Goal: Find specific page/section: Find specific page/section

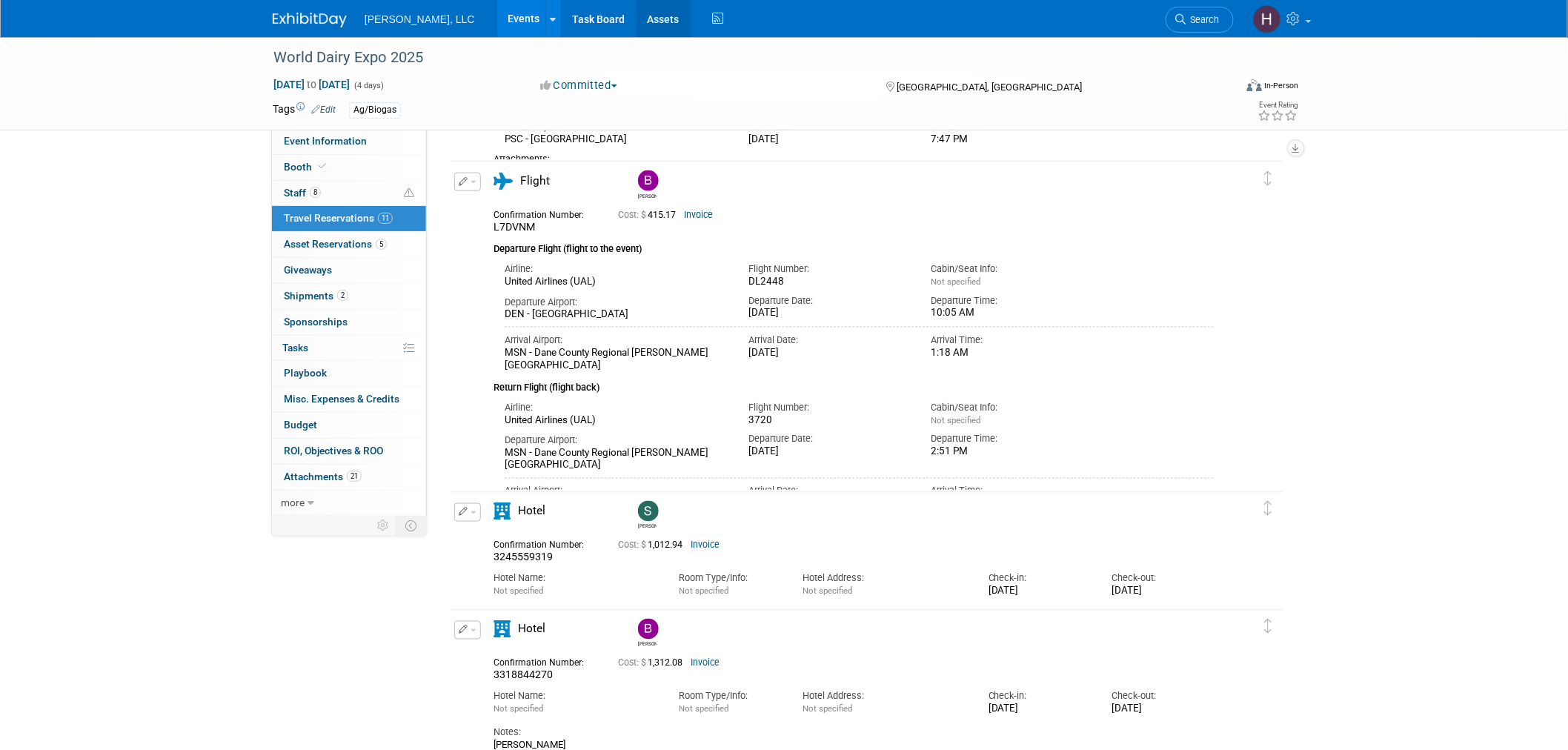
click at [637, 24] on link "Assets" at bounding box center [663, 18] width 54 height 37
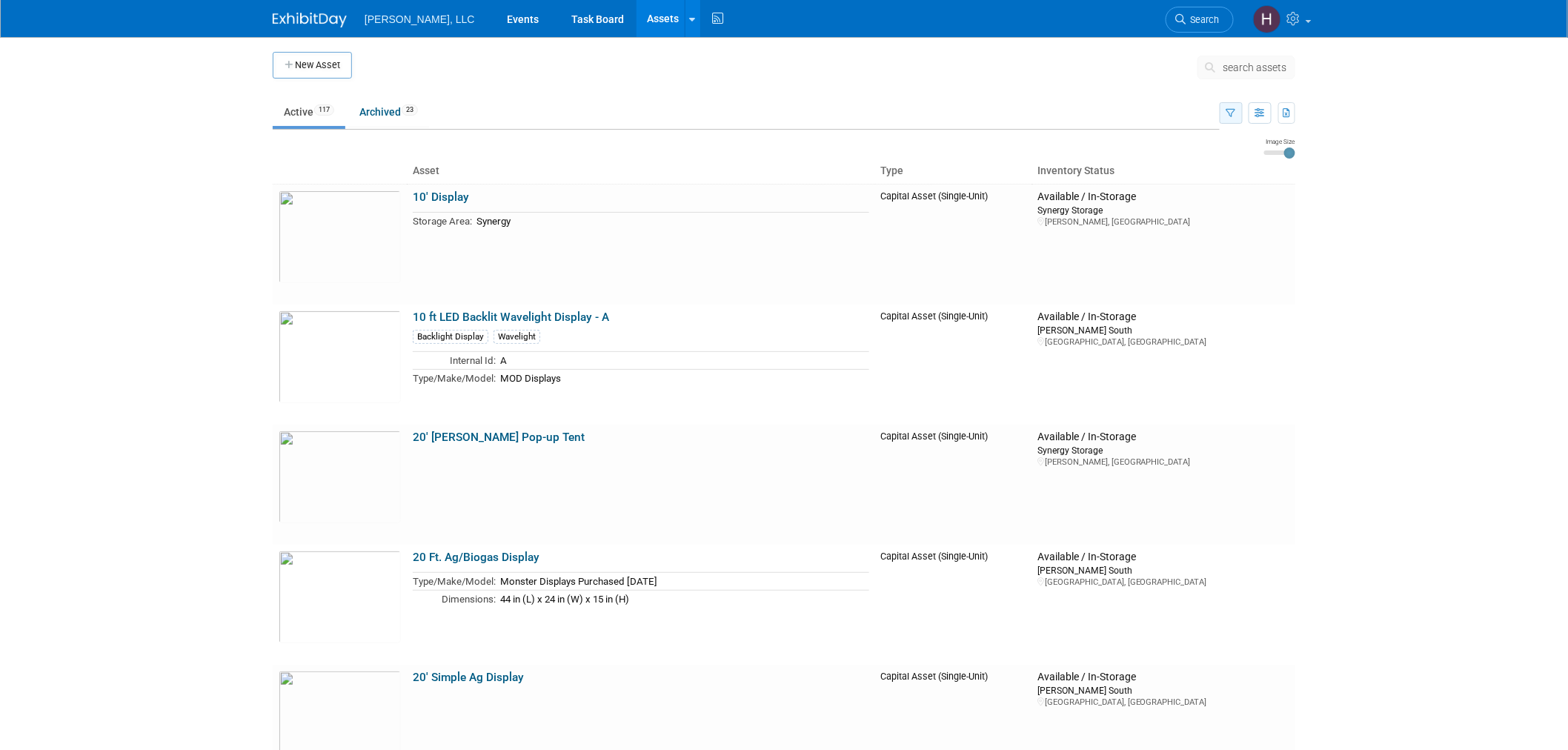
click at [1231, 116] on icon "button" at bounding box center [1231, 114] width 10 height 10
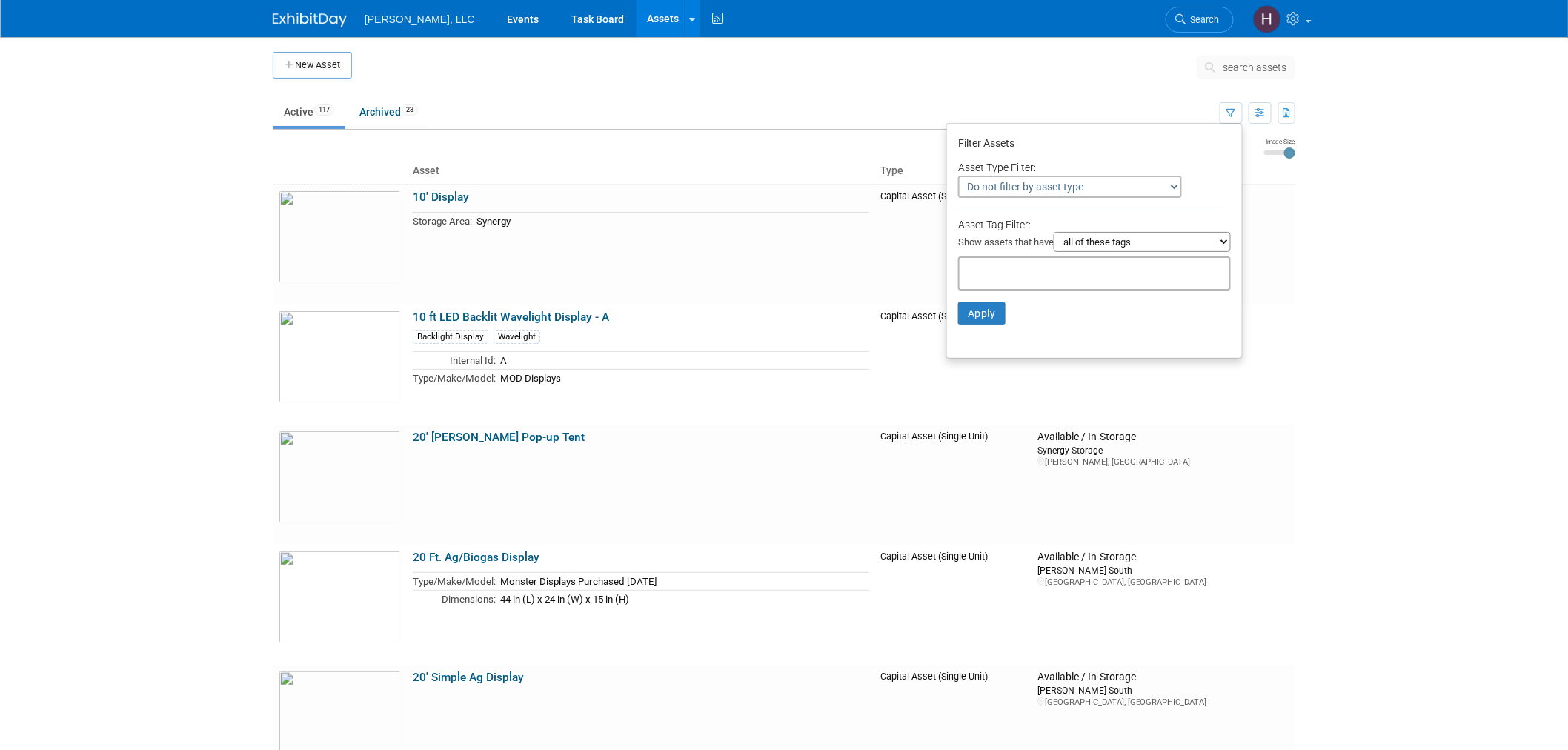
click at [1145, 244] on select "all of these tags any one of these tags only and exactly these specific tags" at bounding box center [1142, 242] width 177 height 20
click at [1116, 181] on select "Do not filter by asset type Only show Single-Unit Capital Assets Only show Coll…" at bounding box center [1070, 187] width 224 height 23
click at [1254, 113] on button "button" at bounding box center [1260, 113] width 23 height 22
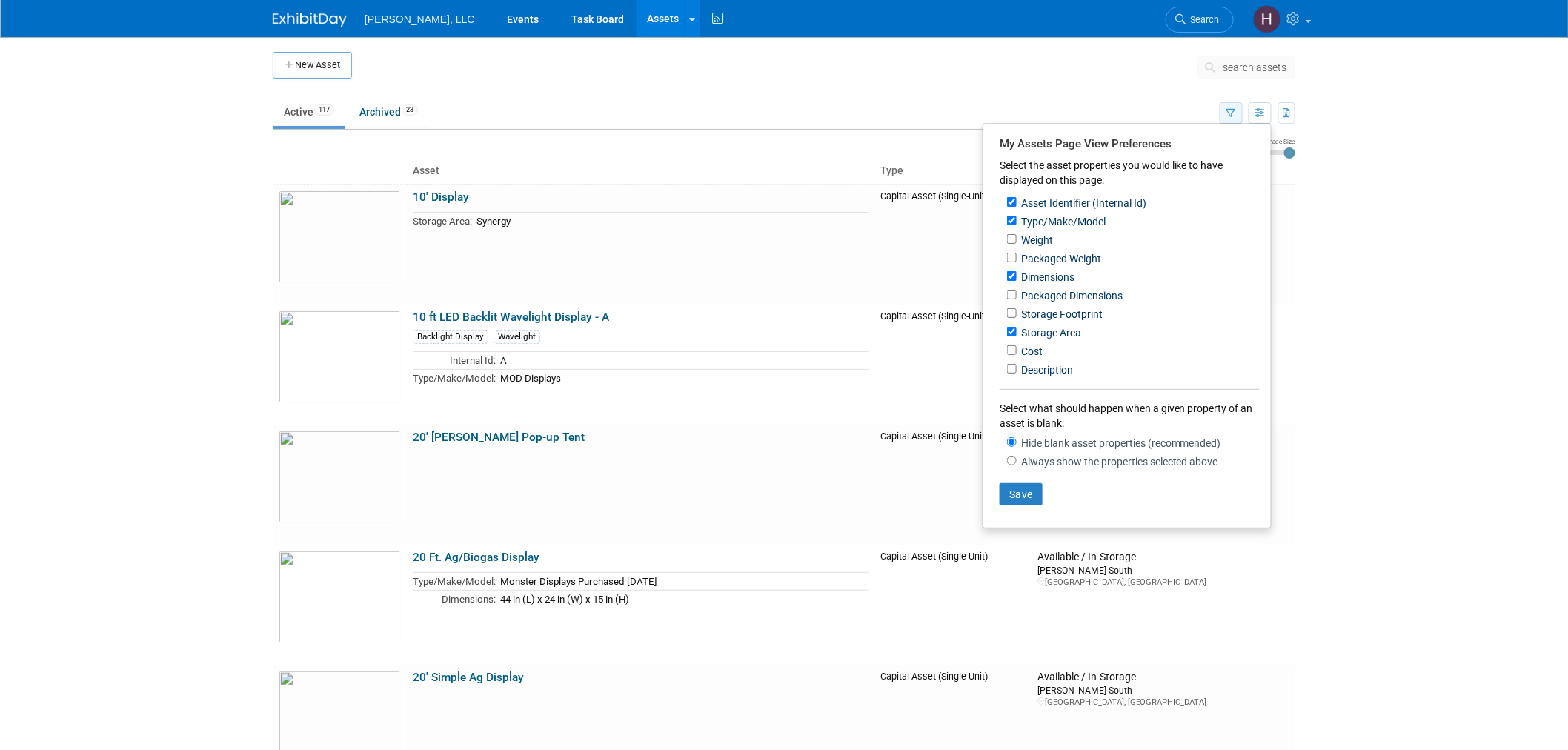
click at [1234, 116] on icon "button" at bounding box center [1231, 114] width 10 height 10
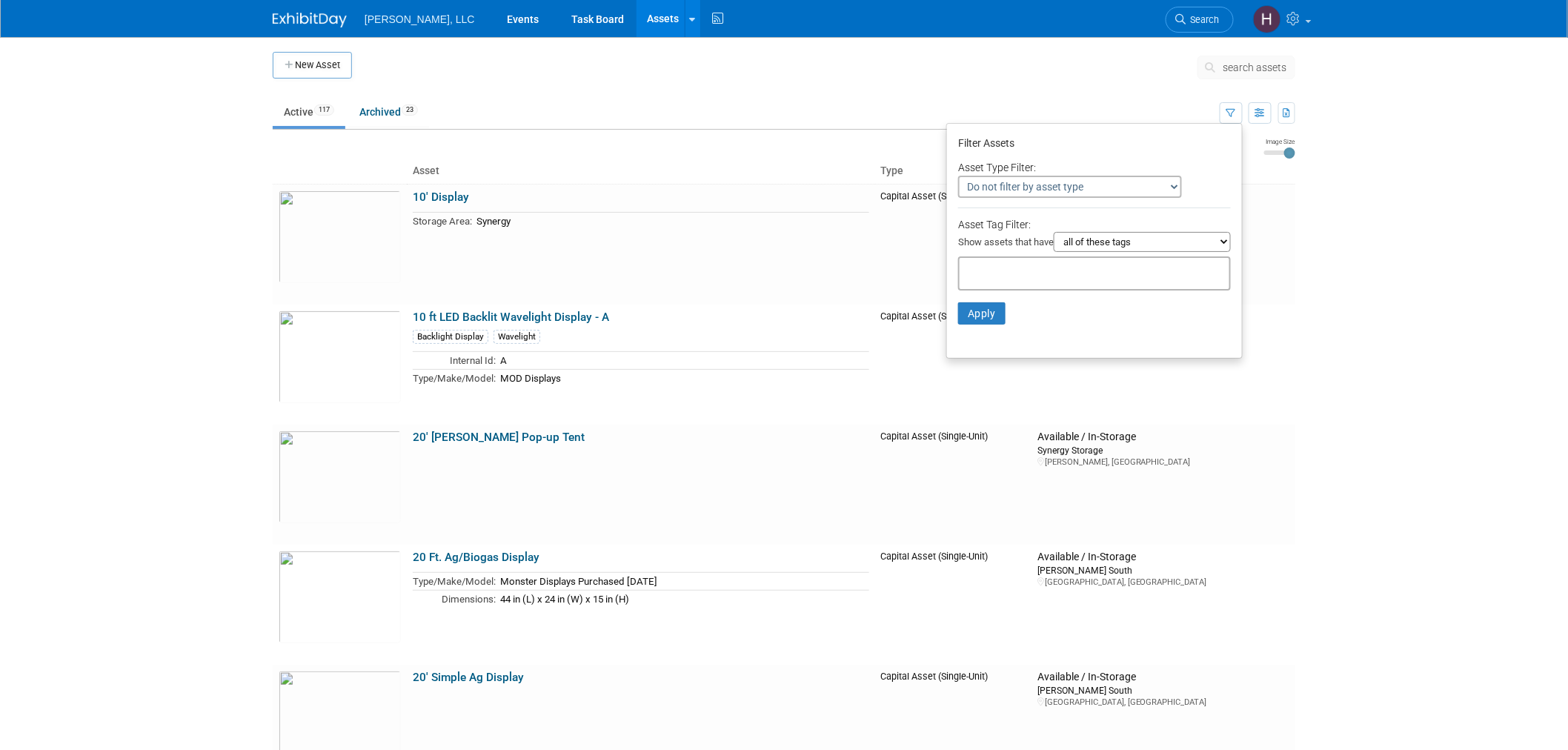
click at [1157, 183] on select "Do not filter by asset type Only show Single-Unit Capital Assets Only show Coll…" at bounding box center [1070, 187] width 224 height 23
click at [1245, 268] on td "Available / In-Storage Synergy Storage Kenner, LA" at bounding box center [1164, 244] width 264 height 121
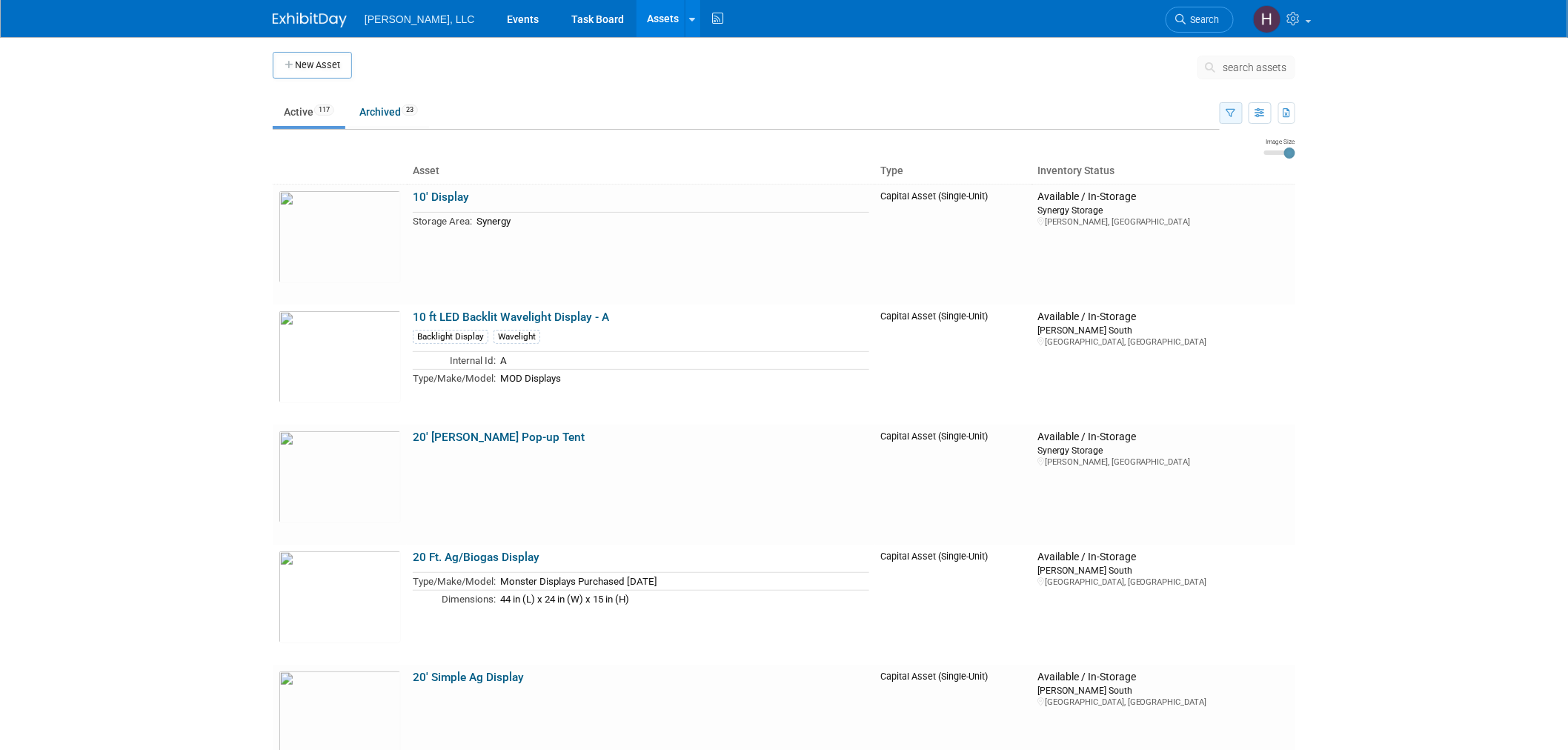
click at [1234, 106] on button "button" at bounding box center [1231, 113] width 23 height 22
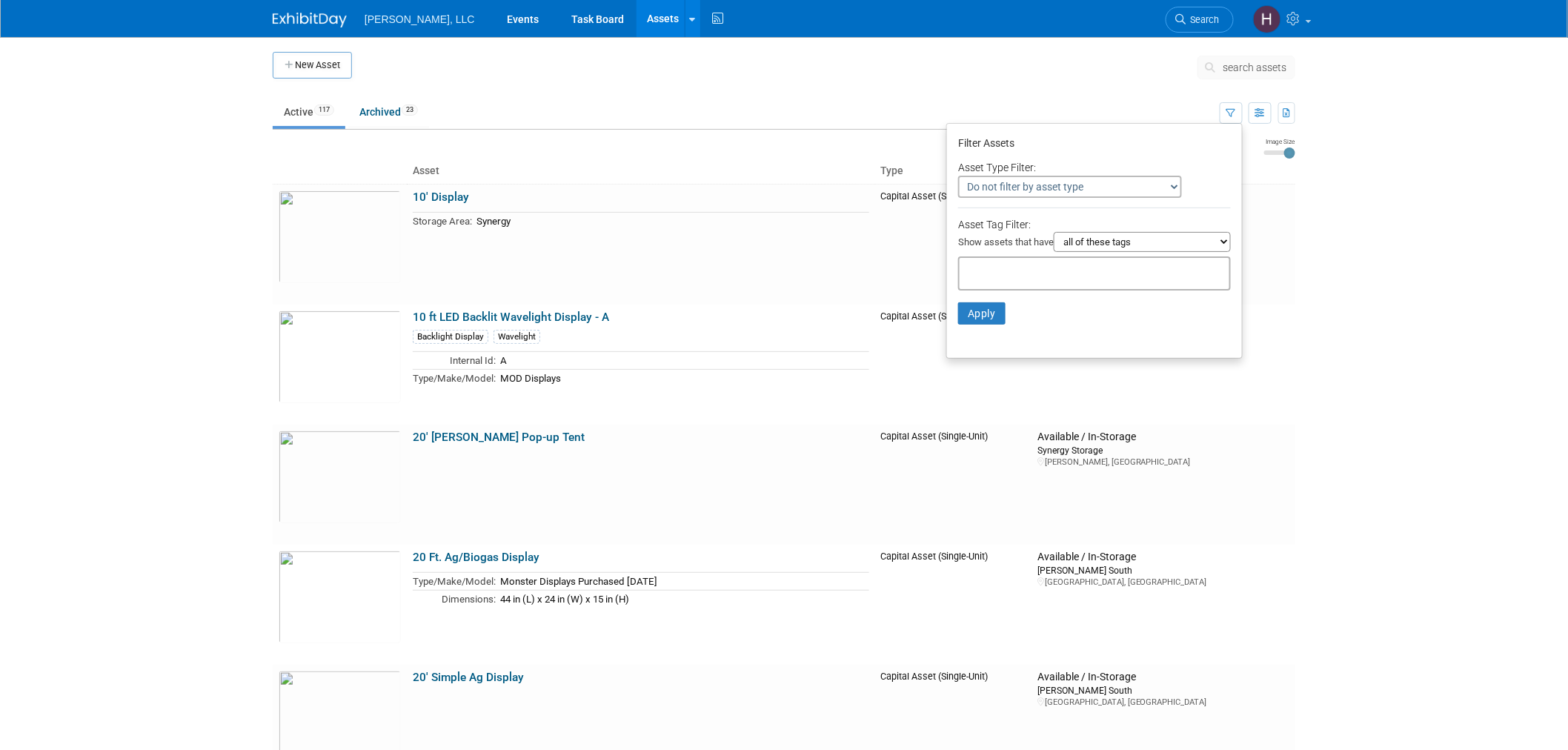
click at [1205, 233] on select "all of these tags any one of these tags only and exactly these specific tags" at bounding box center [1142, 242] width 177 height 20
click at [992, 291] on li "Apply Clear Filters" at bounding box center [1095, 313] width 295 height 44
click at [987, 272] on input "text" at bounding box center [1026, 271] width 119 height 14
click at [995, 299] on div "3D Printed Pump" at bounding box center [1010, 301] width 119 height 21
type input "3D Printed Pump"
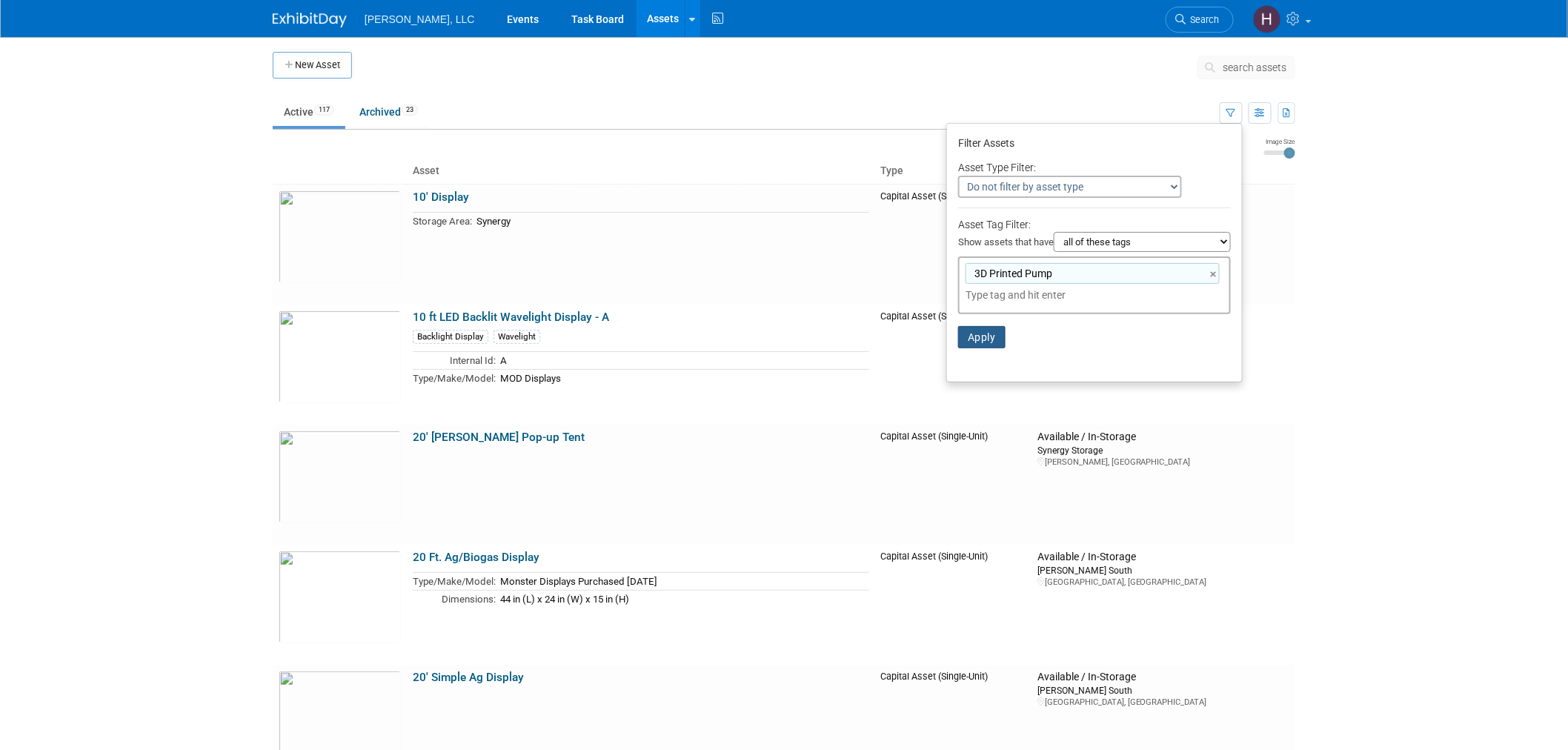
click at [987, 336] on button "Apply" at bounding box center [981, 338] width 47 height 23
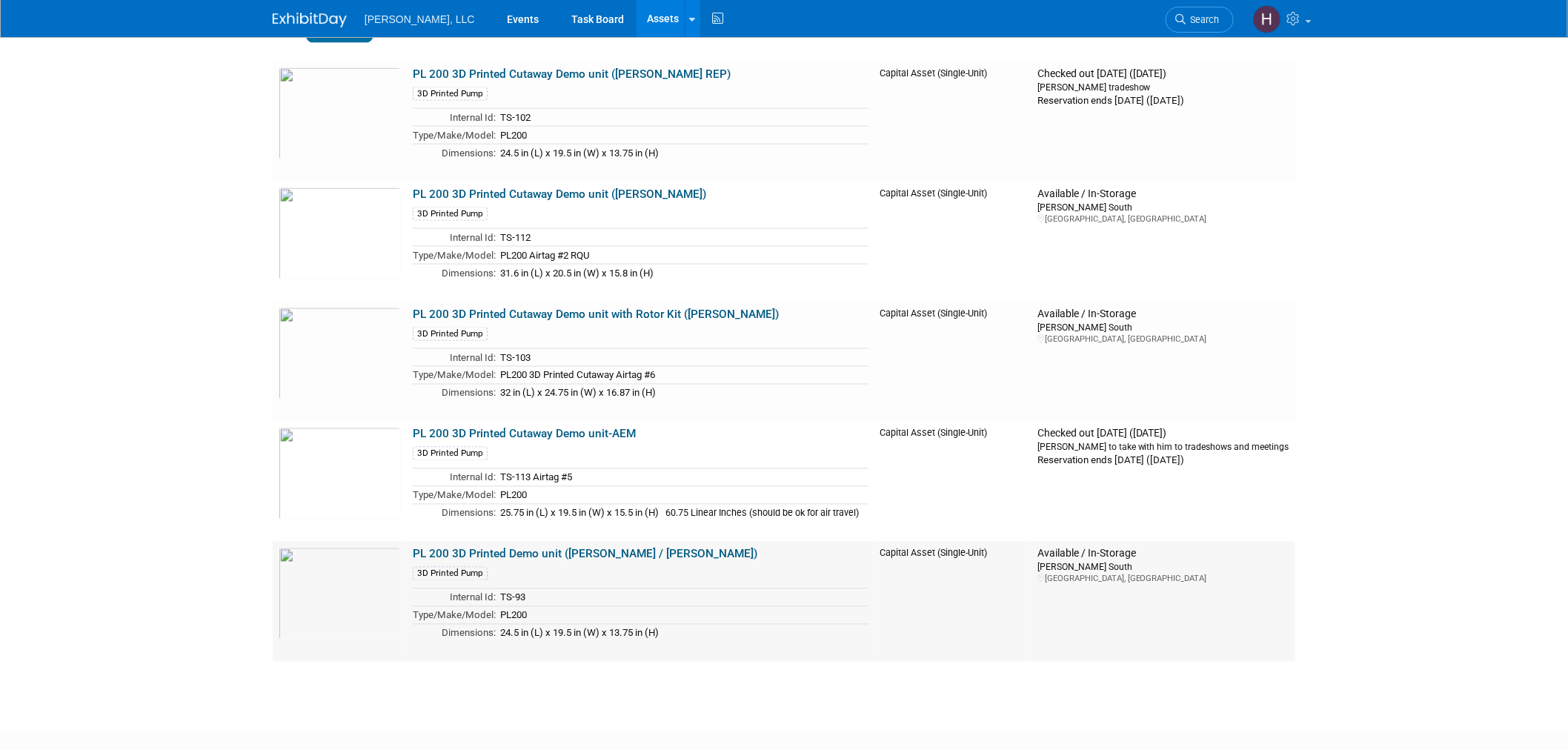
scroll to position [824, 0]
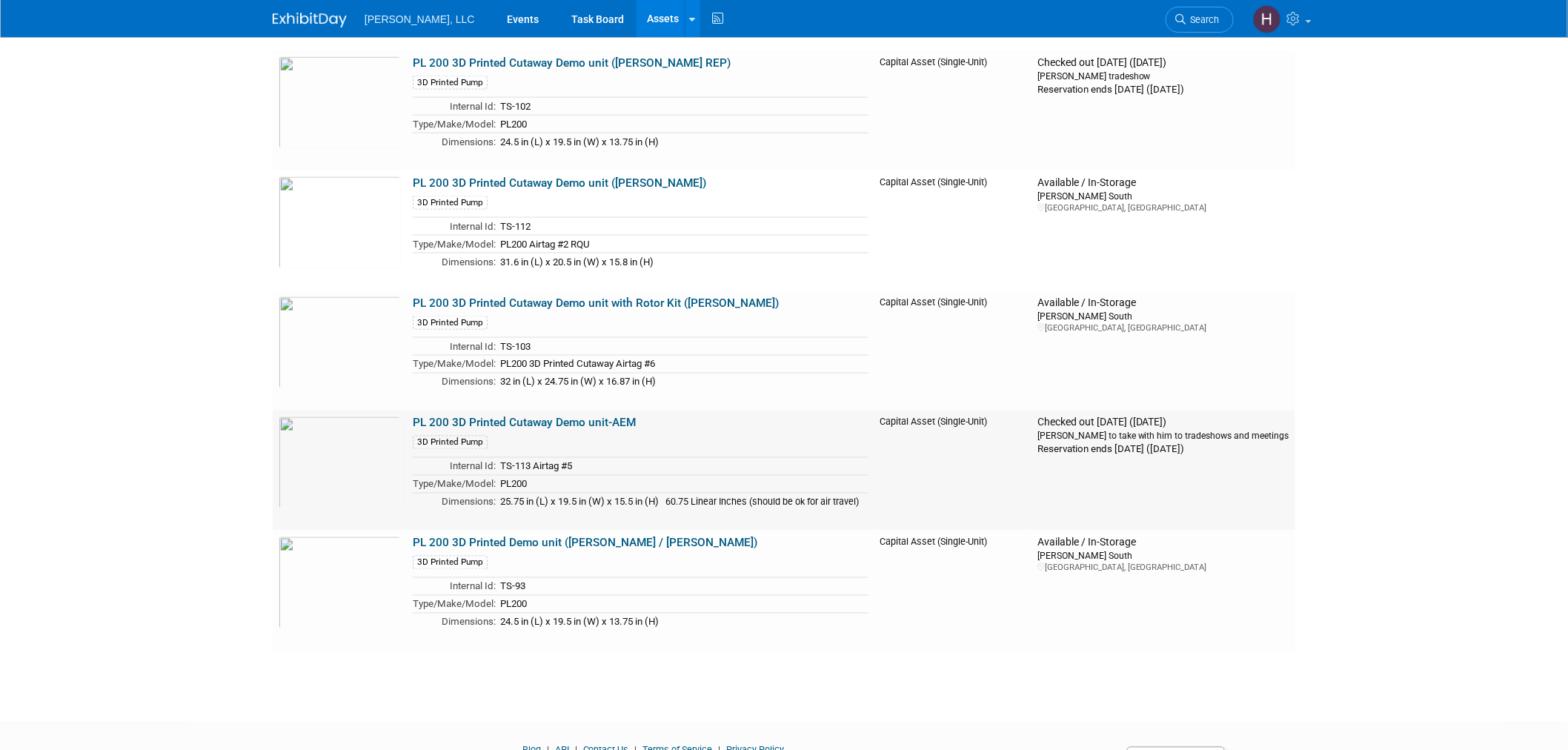
drag, startPoint x: 750, startPoint y: 500, endPoint x: 910, endPoint y: 492, distance: 160.2
click at [910, 492] on tr "PL 200 3D Printed Cutaway Demo unit-AEM 3D Printed Pump Internal Id: TS-113 Air…" at bounding box center [784, 470] width 1023 height 120
click at [910, 492] on td "Capital Asset (Single-Unit)" at bounding box center [953, 470] width 158 height 120
click at [326, 578] on img at bounding box center [340, 583] width 122 height 92
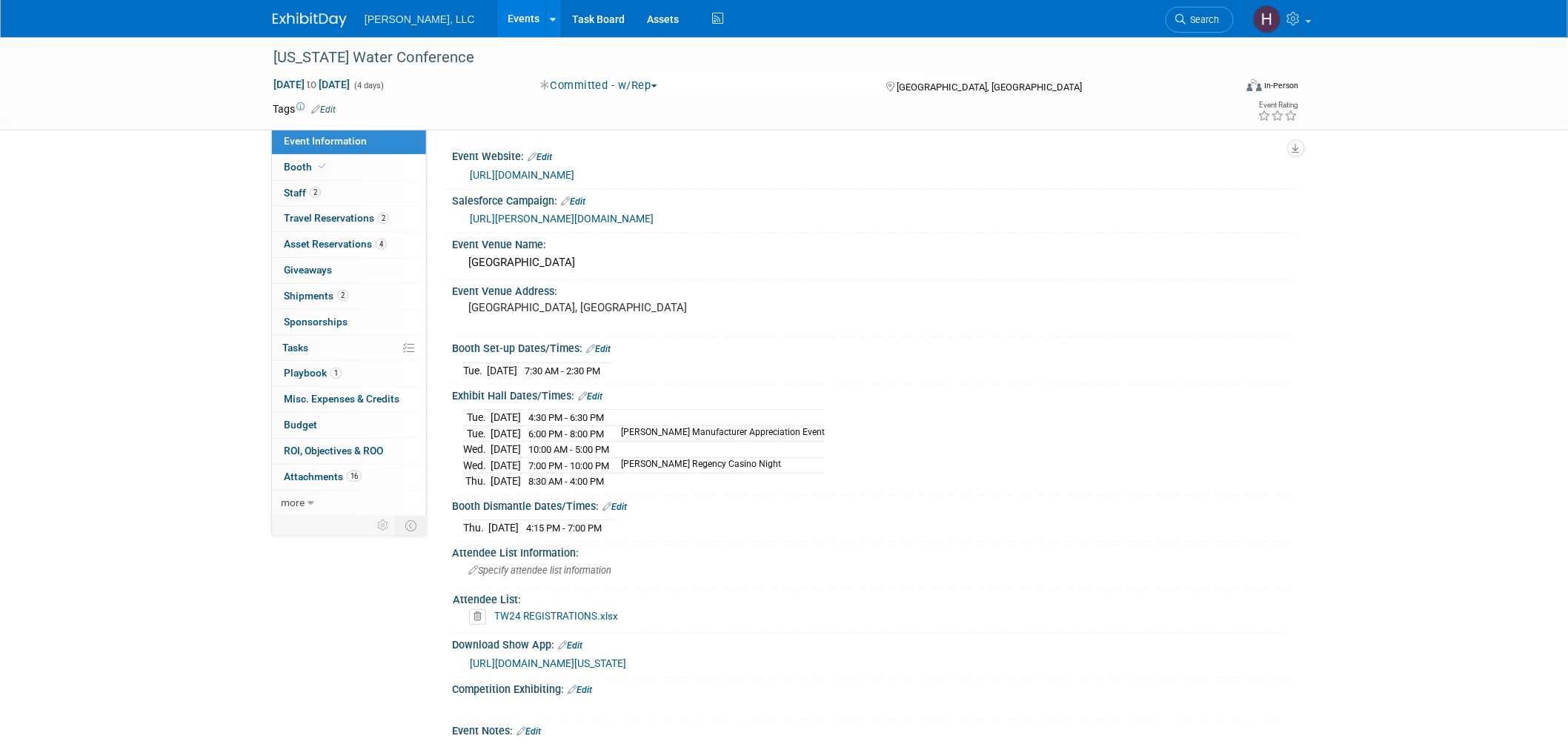
click at [497, 5] on link "Events" at bounding box center [524, 18] width 54 height 37
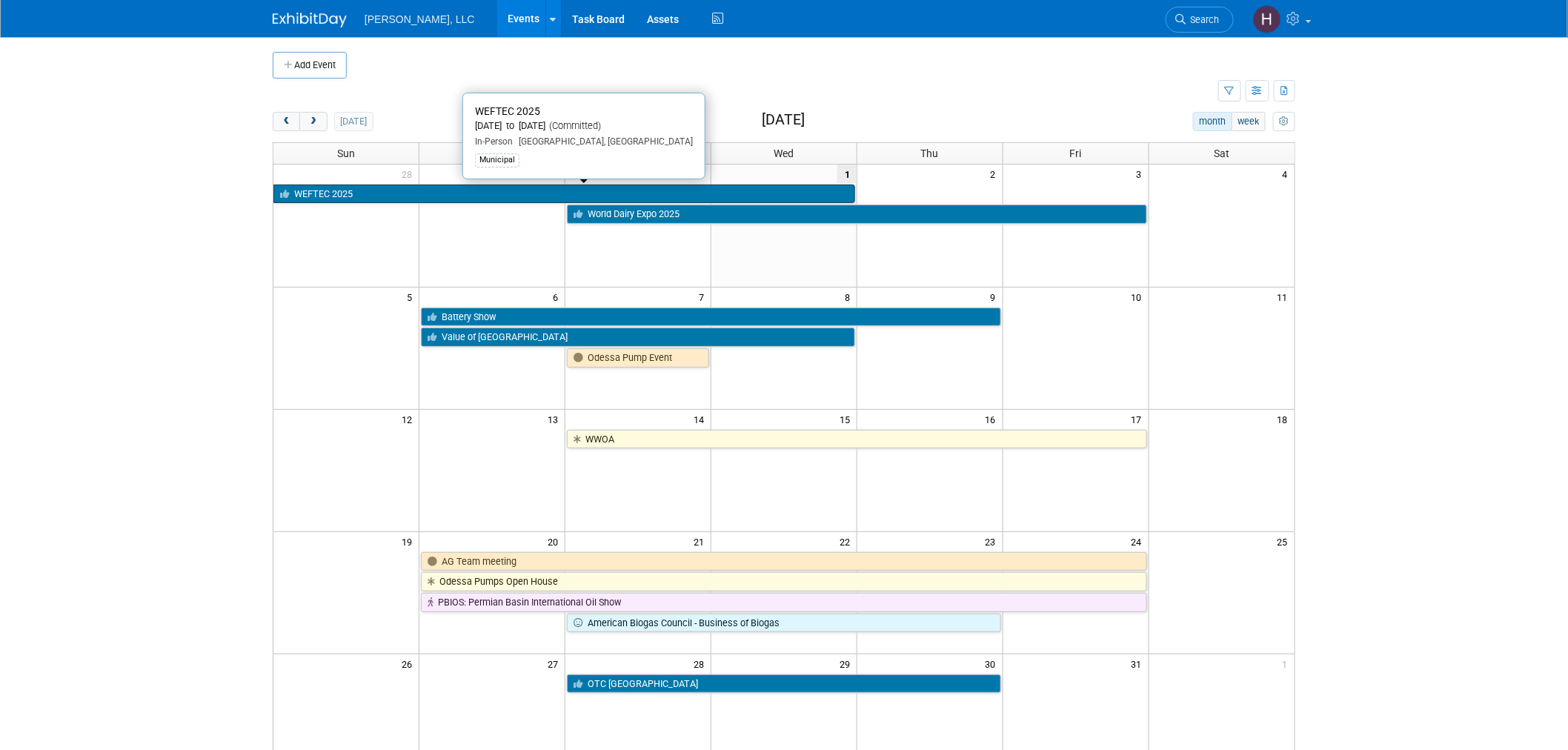
click at [563, 189] on link "WEFTEC 2025" at bounding box center [564, 195] width 582 height 19
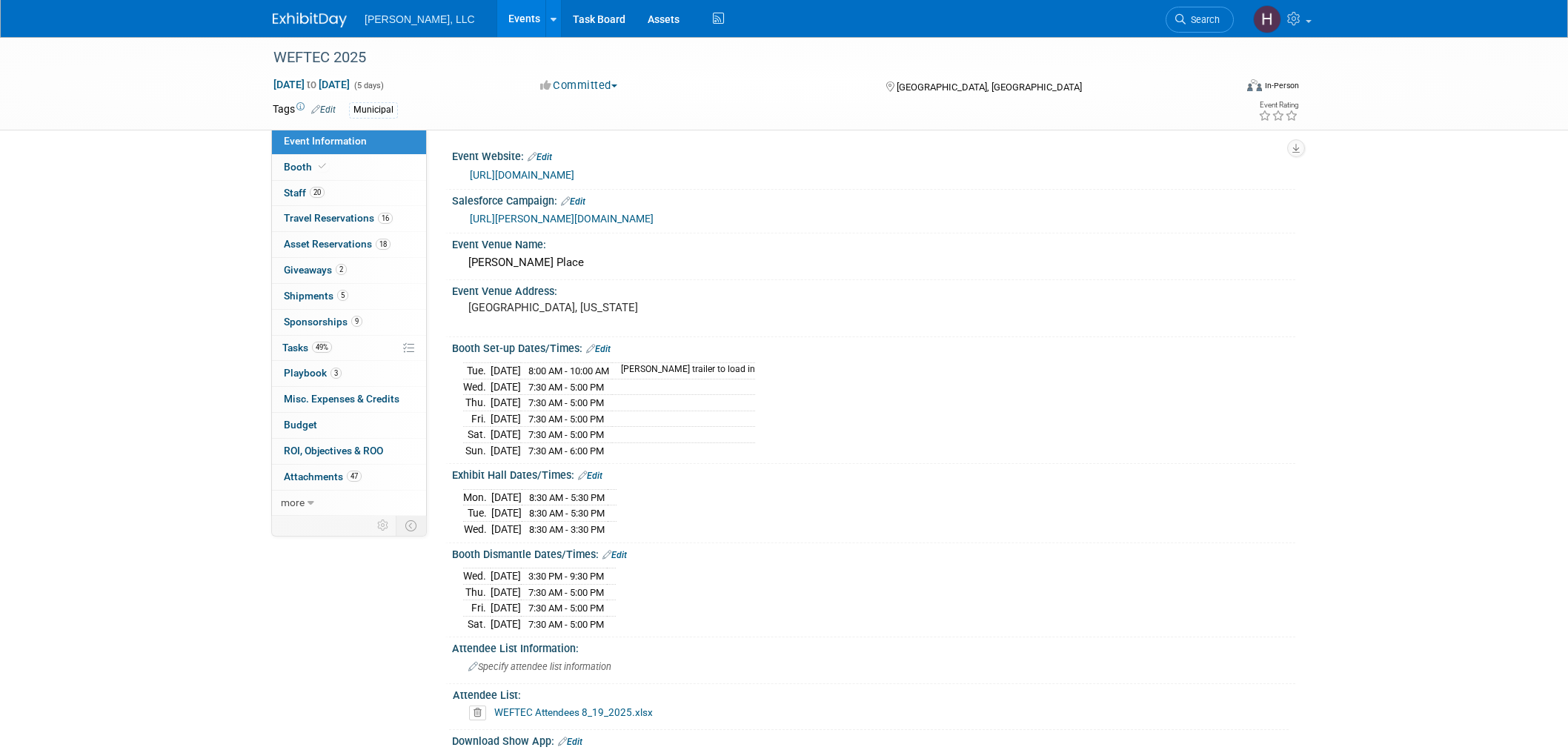
select select "Municipal"
click at [418, 221] on link "16 Travel Reservations 16" at bounding box center [349, 218] width 154 height 25
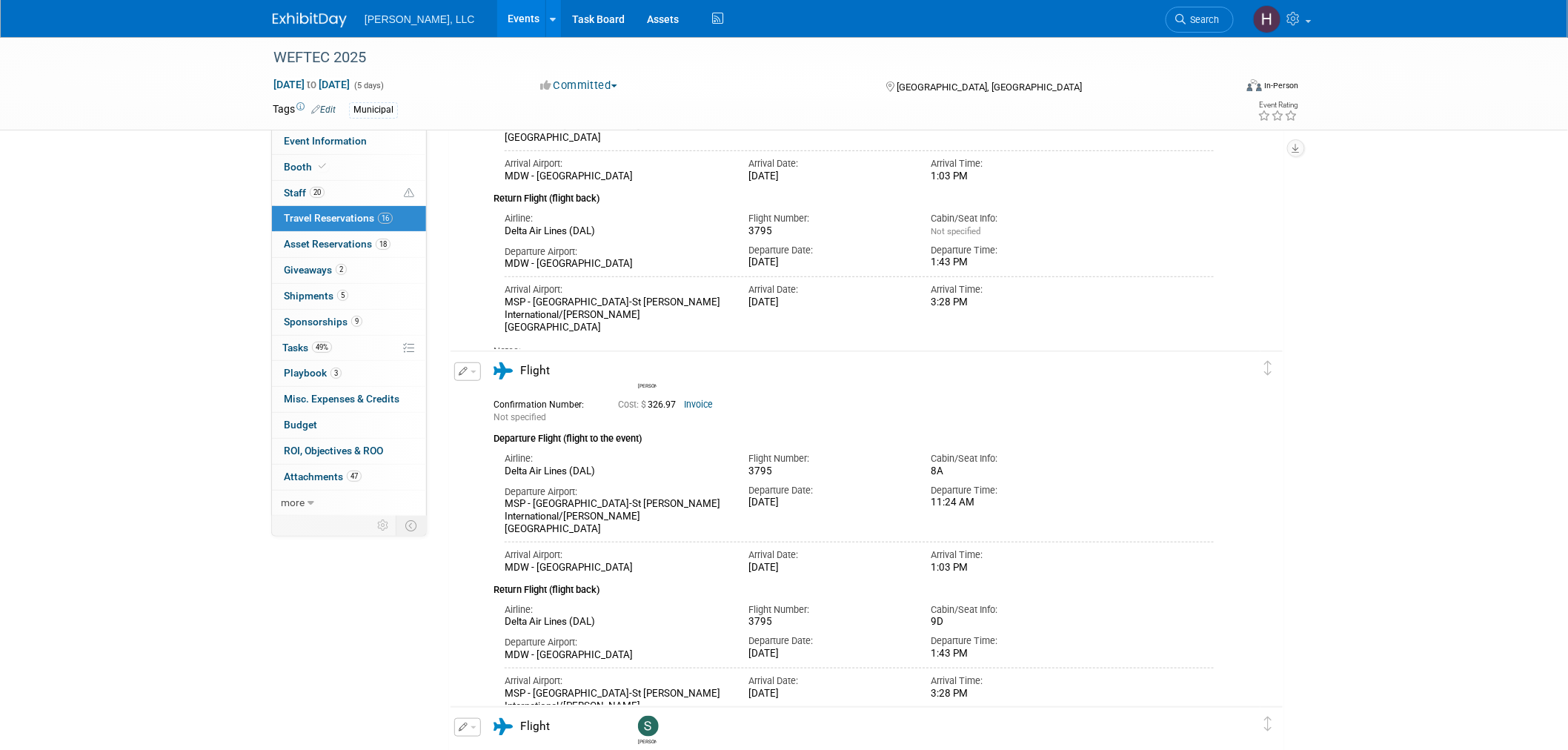
scroll to position [247, 0]
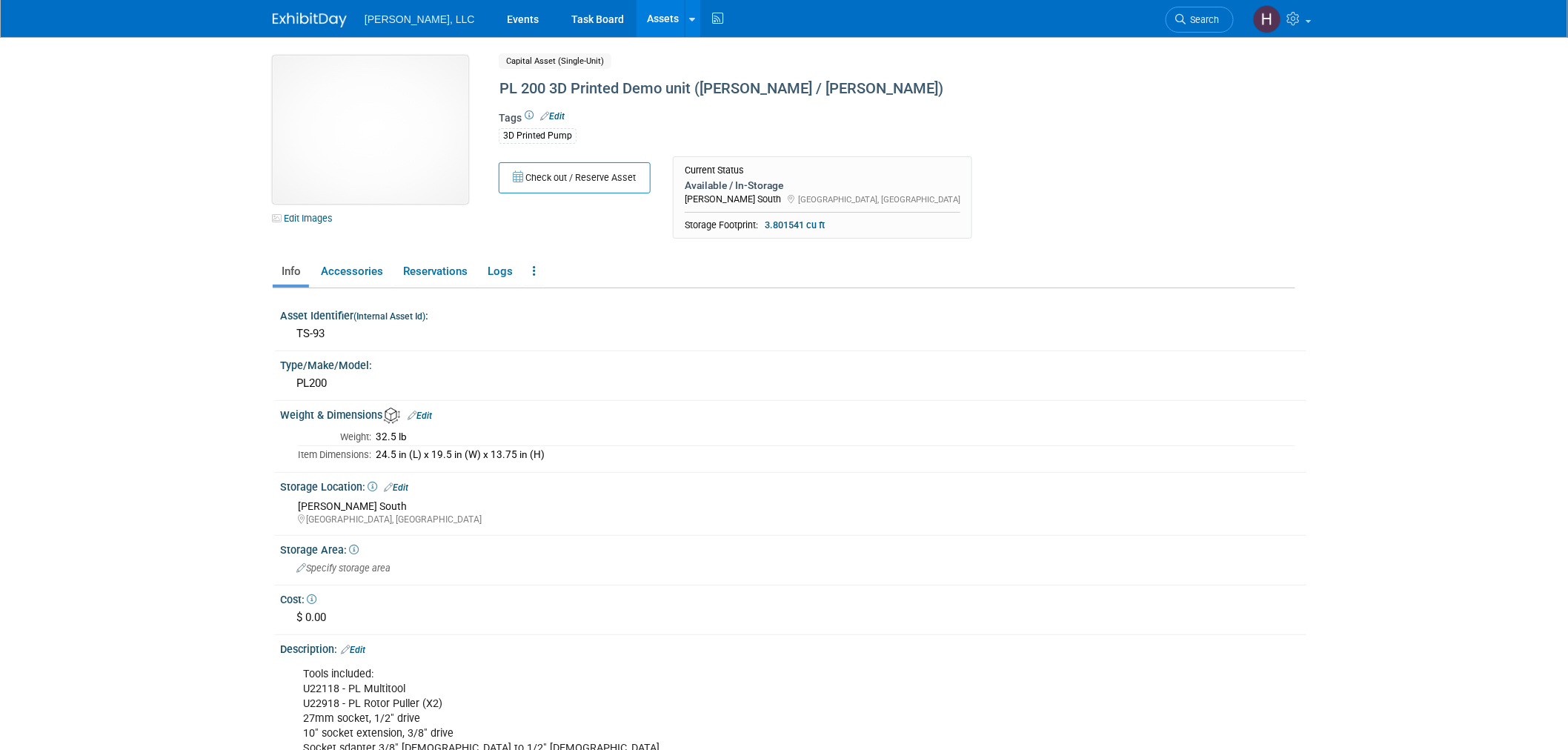
click at [395, 122] on img at bounding box center [370, 129] width 195 height 148
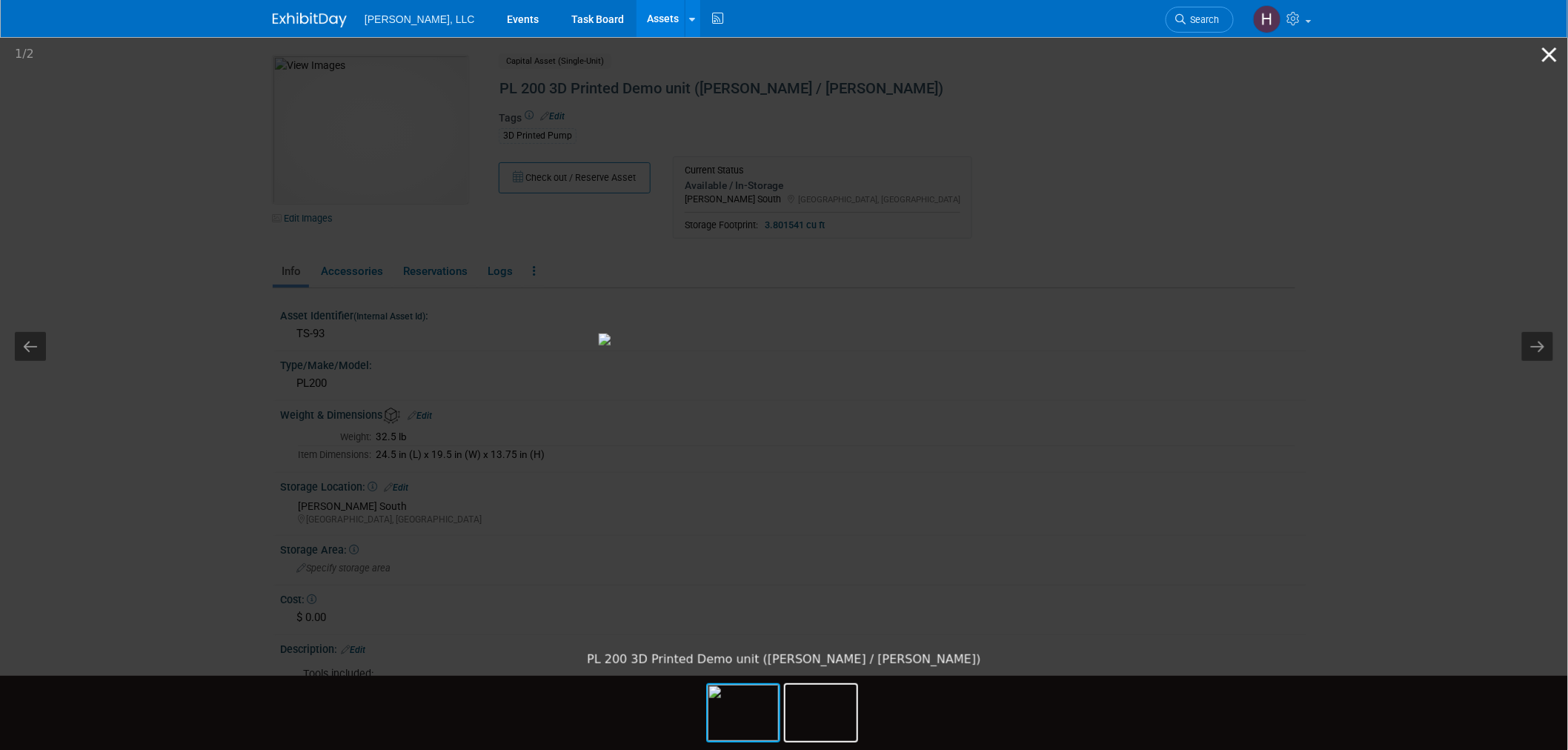
click at [1554, 52] on button "Close gallery" at bounding box center [1550, 54] width 37 height 35
